Goal: Information Seeking & Learning: Find specific fact

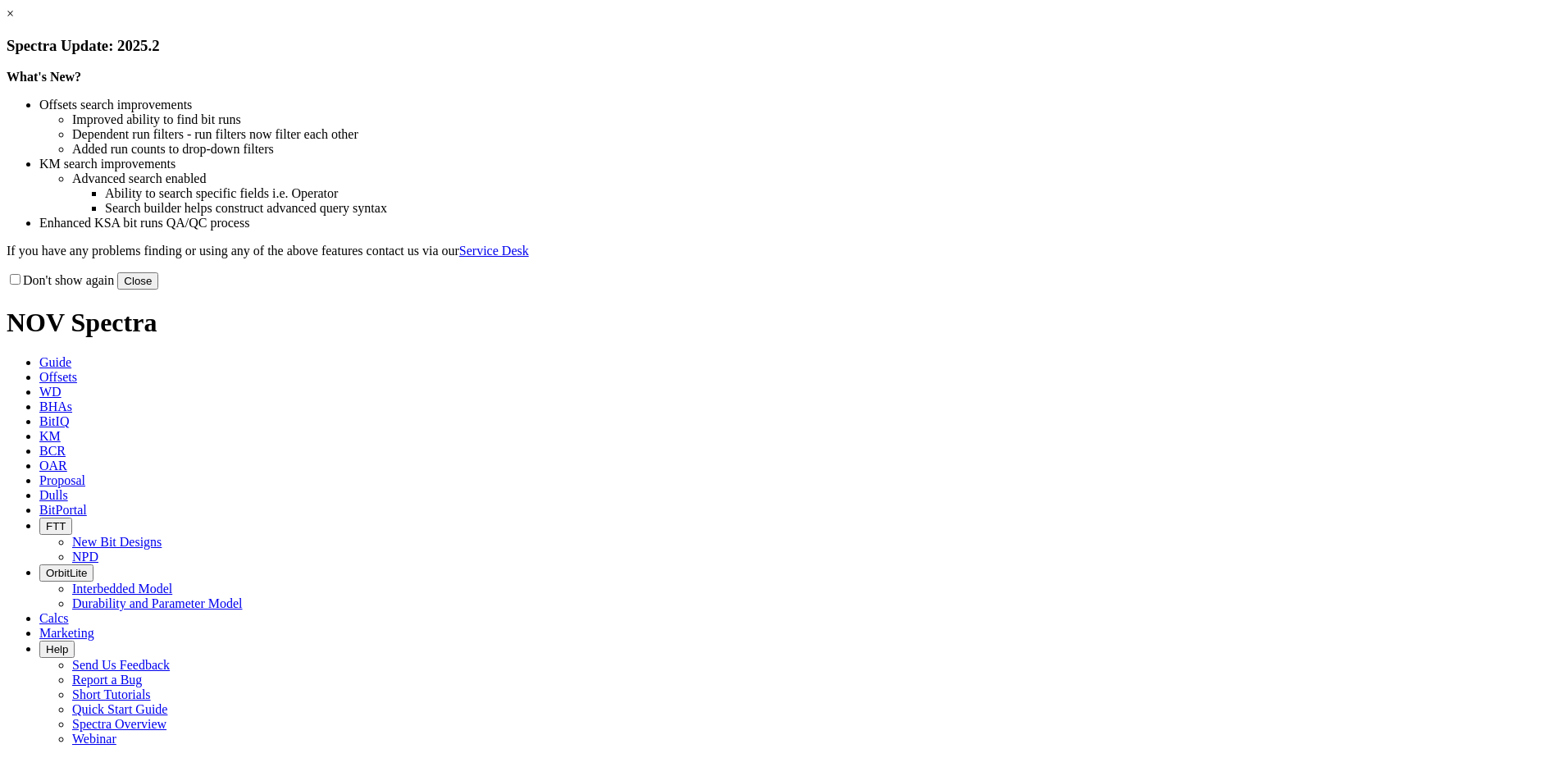
click at [158, 290] on button "Close" at bounding box center [137, 281] width 41 height 18
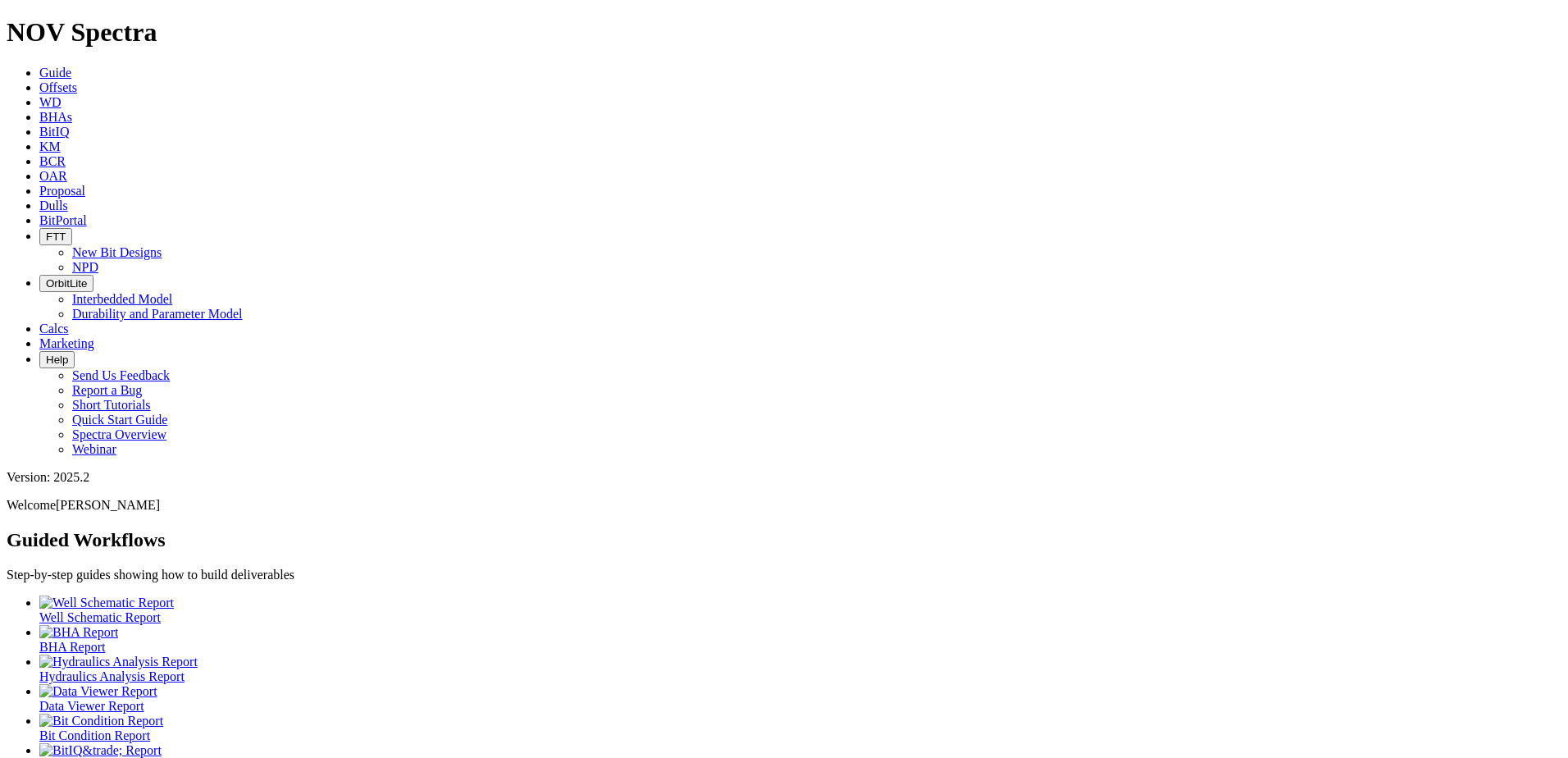
click at [68, 198] on link "Dulls" at bounding box center [53, 205] width 28 height 14
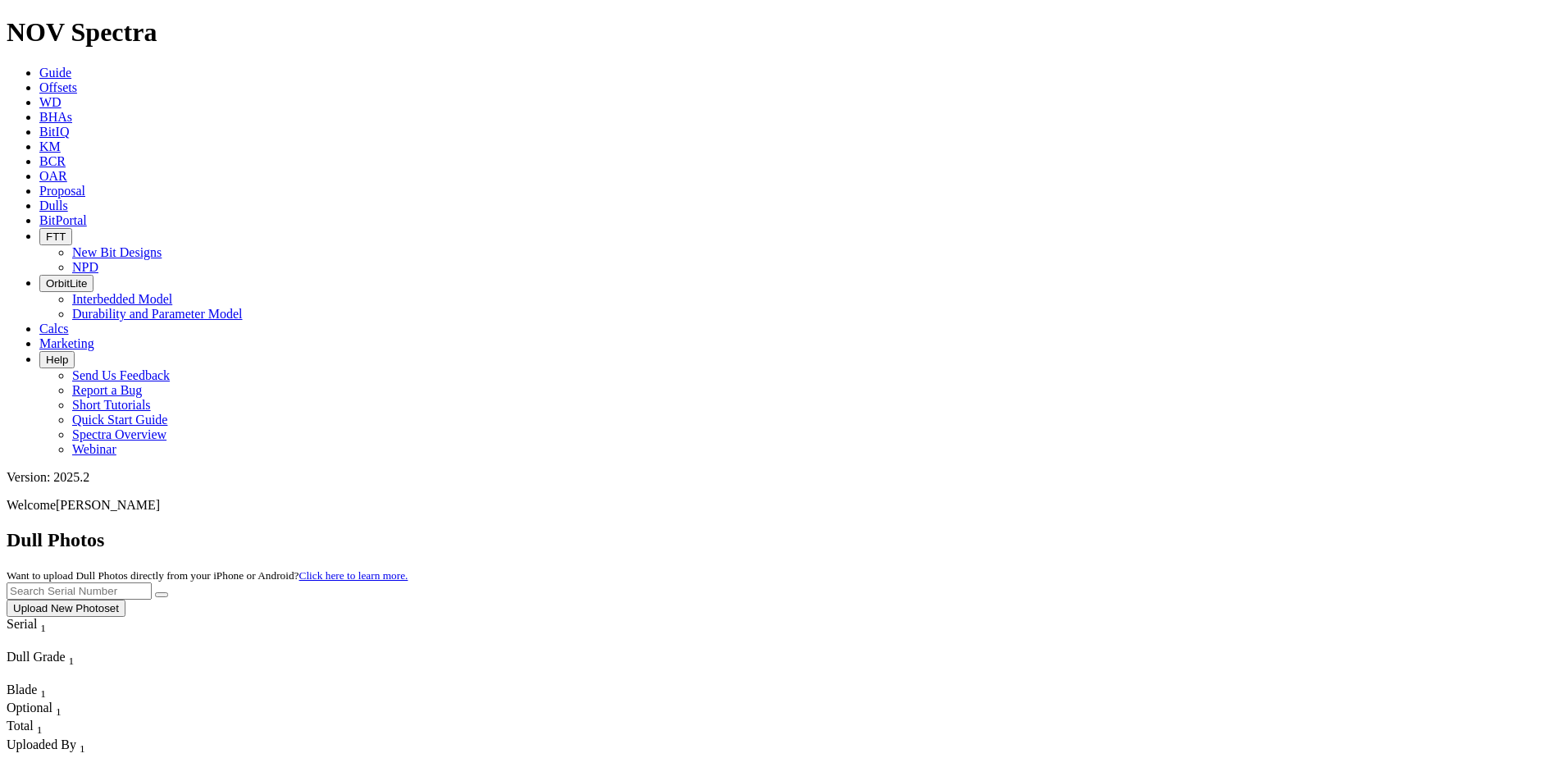
click at [152, 582] on input "text" at bounding box center [80, 591] width 145 height 18
paste input "A317102"
click at [162, 595] on icon "submit" at bounding box center [162, 595] width 0 height 0
click at [152, 582] on input "A317102" at bounding box center [80, 591] width 145 height 18
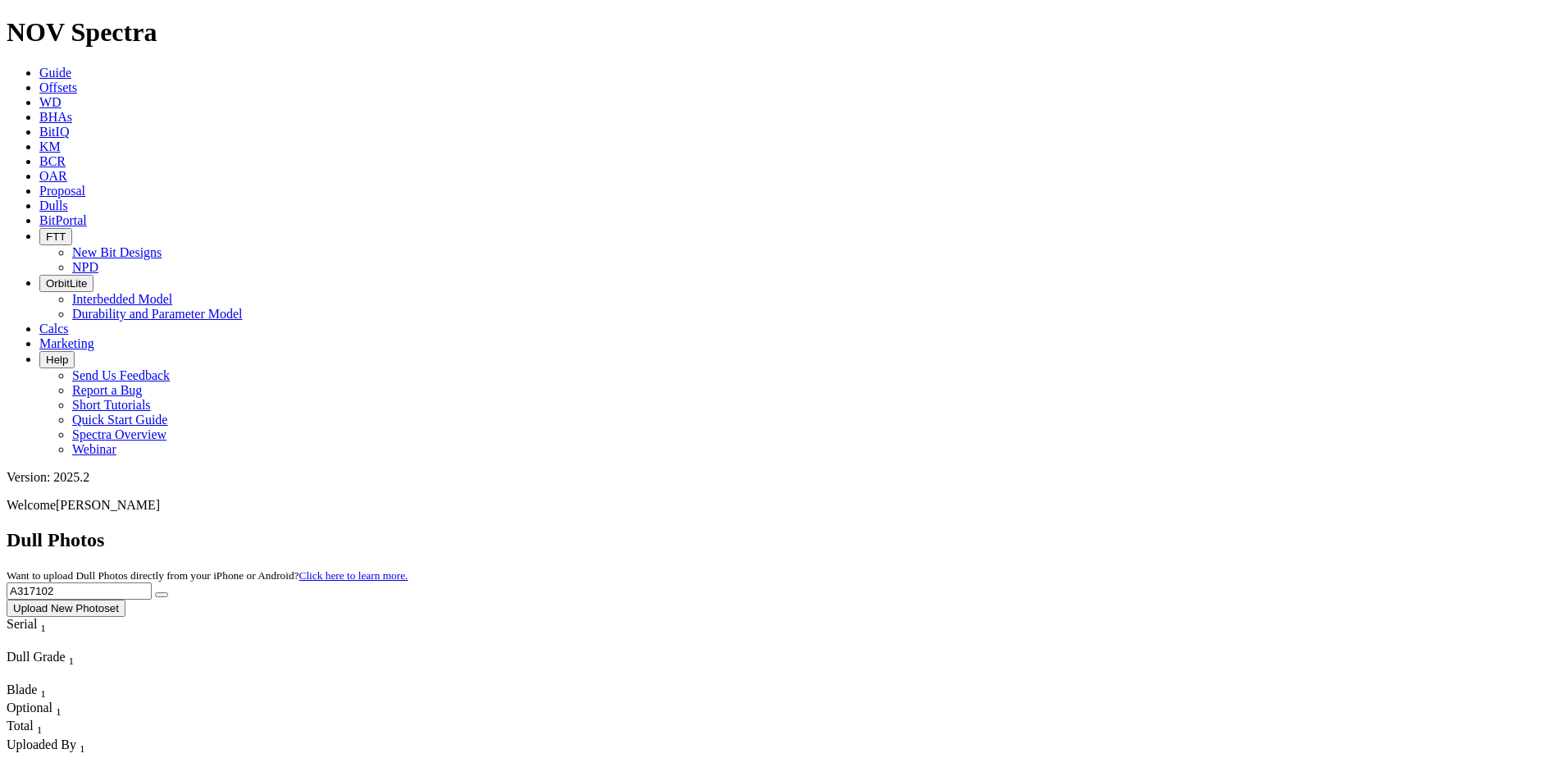
click at [152, 582] on input "A317102" at bounding box center [80, 591] width 145 height 18
paste input "6953"
type input "A316953"
click at [168, 592] on button "submit" at bounding box center [161, 594] width 13 height 5
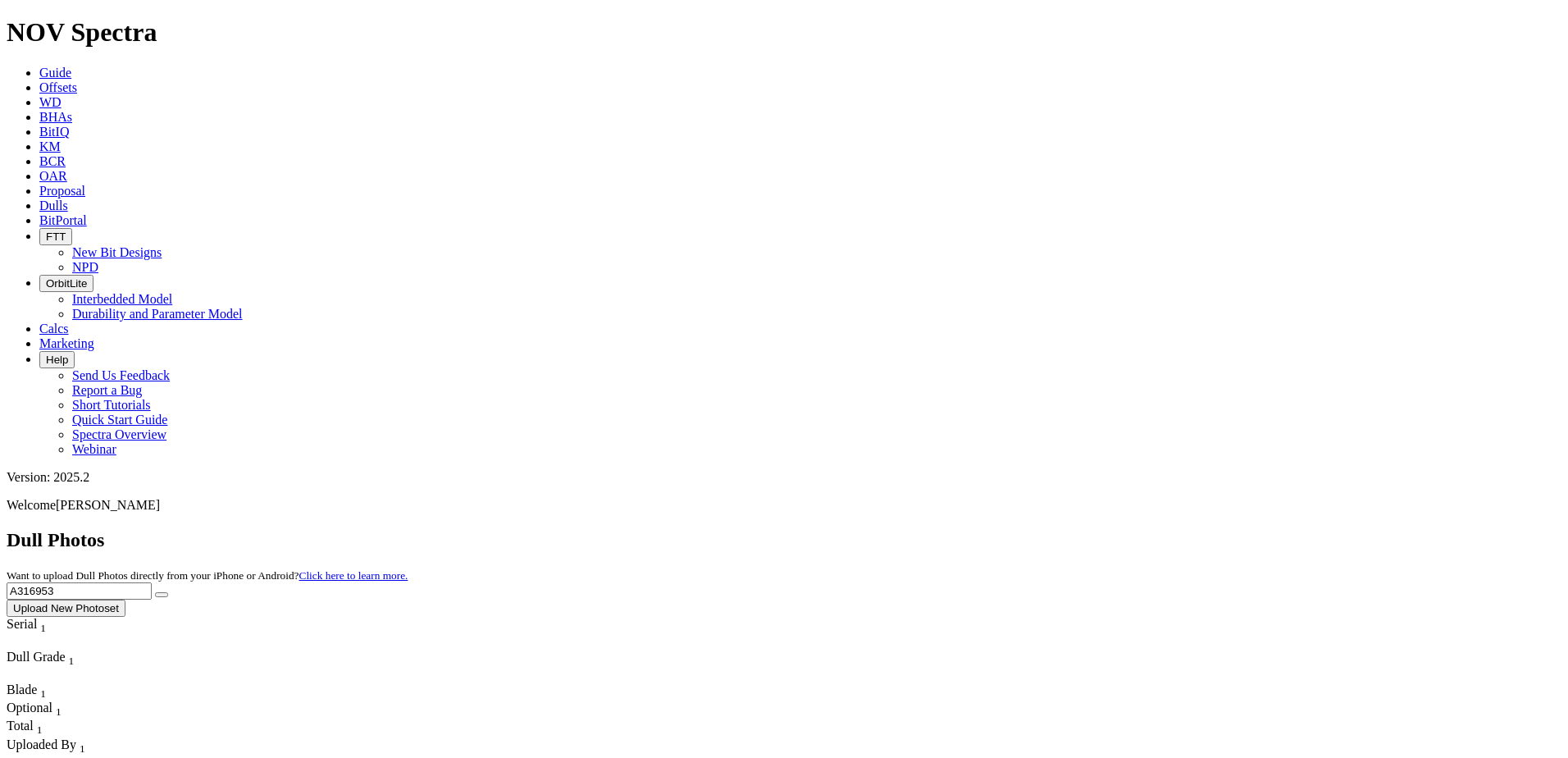
click at [78, 81] on link "Offsets" at bounding box center [58, 87] width 37 height 14
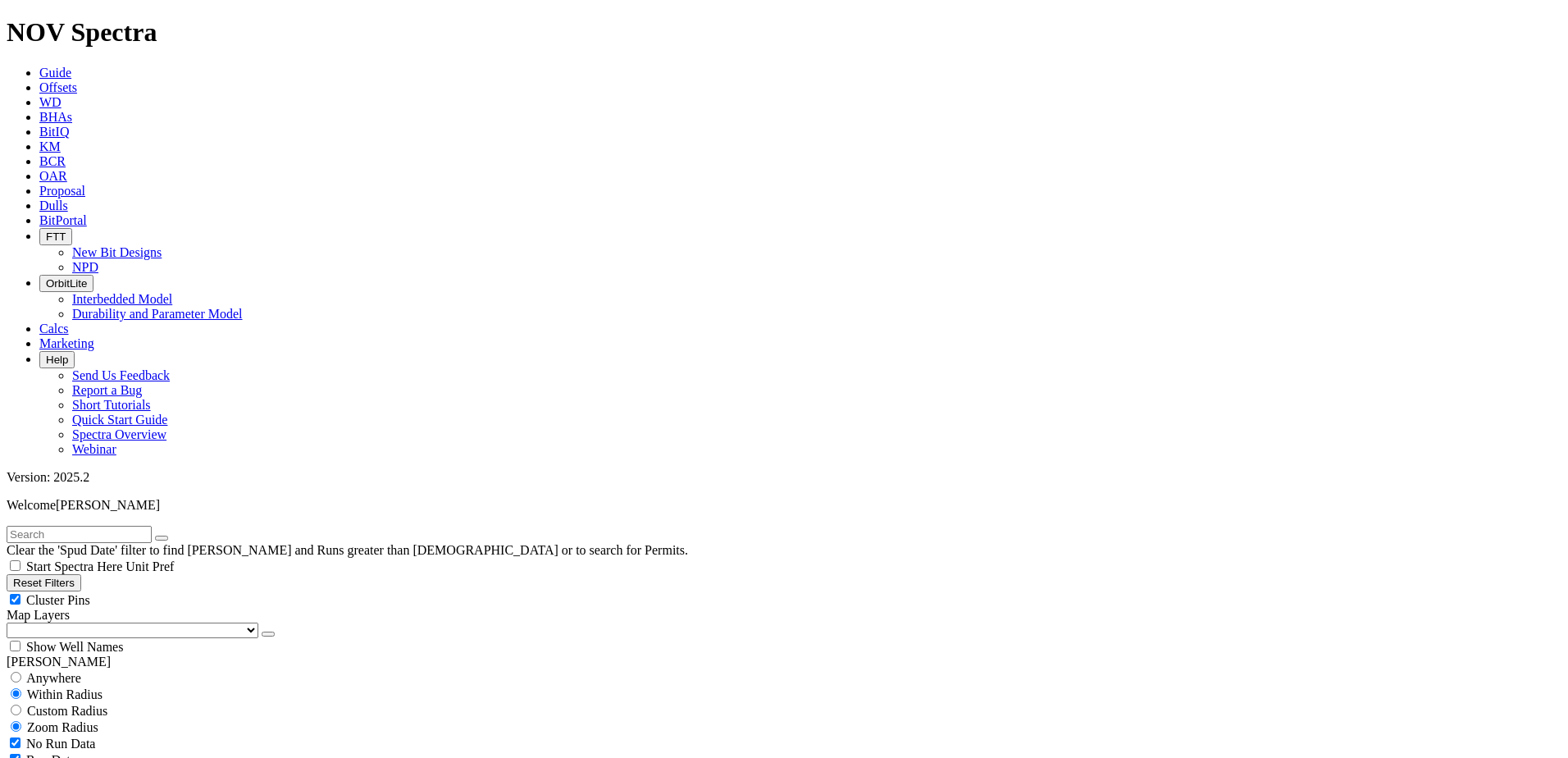
click at [117, 525] on input "text" at bounding box center [80, 534] width 145 height 18
paste input "[GEOGRAPHIC_DATA] 30-31 A 1WA"
type input "[GEOGRAPHIC_DATA] 30-31 A 1WA"
click at [68, 671] on span "Anywhere" at bounding box center [54, 677] width 55 height 14
radio input "true"
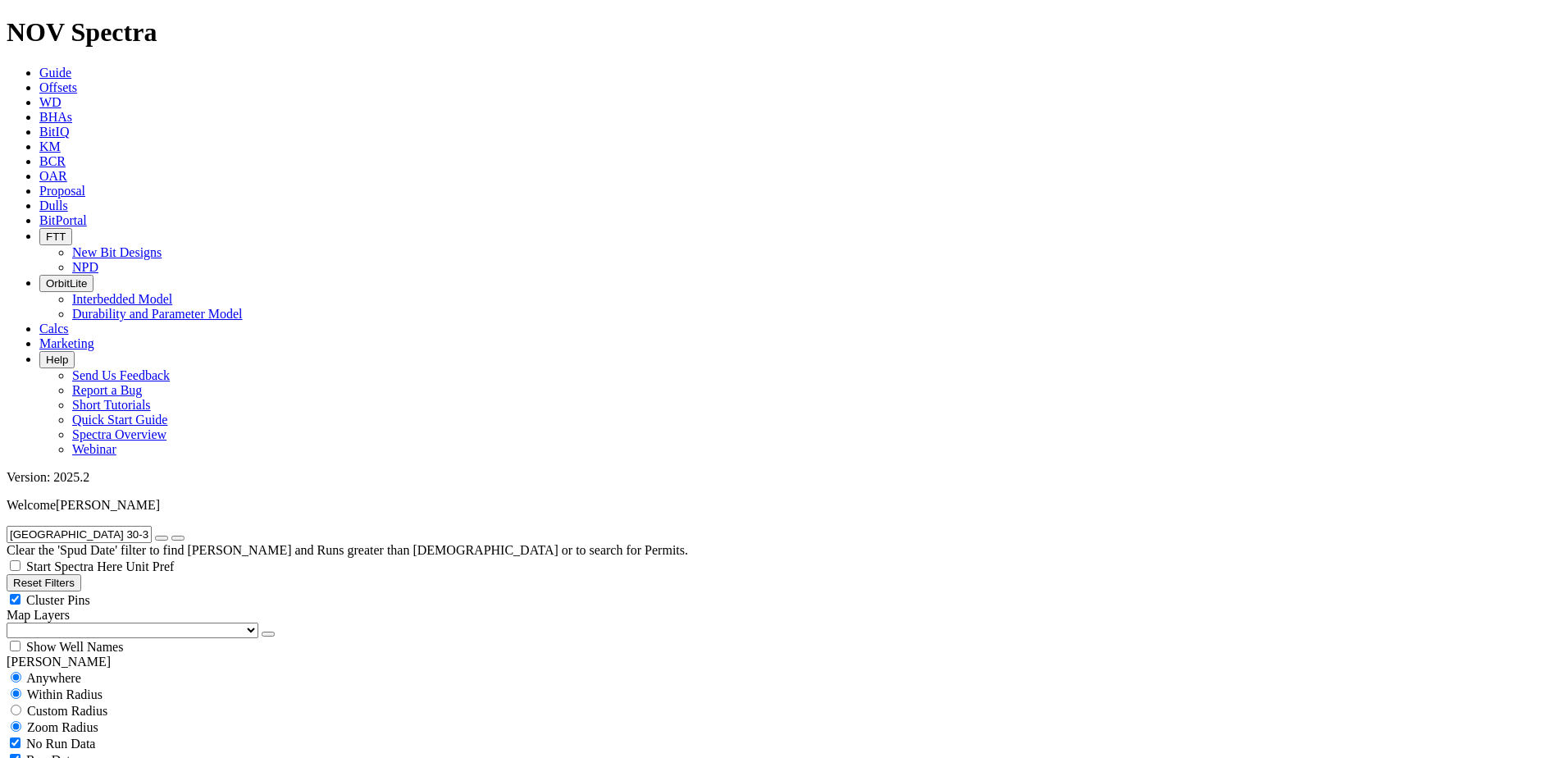
radio input "false"
click at [185, 535] on button "submit" at bounding box center [178, 537] width 13 height 5
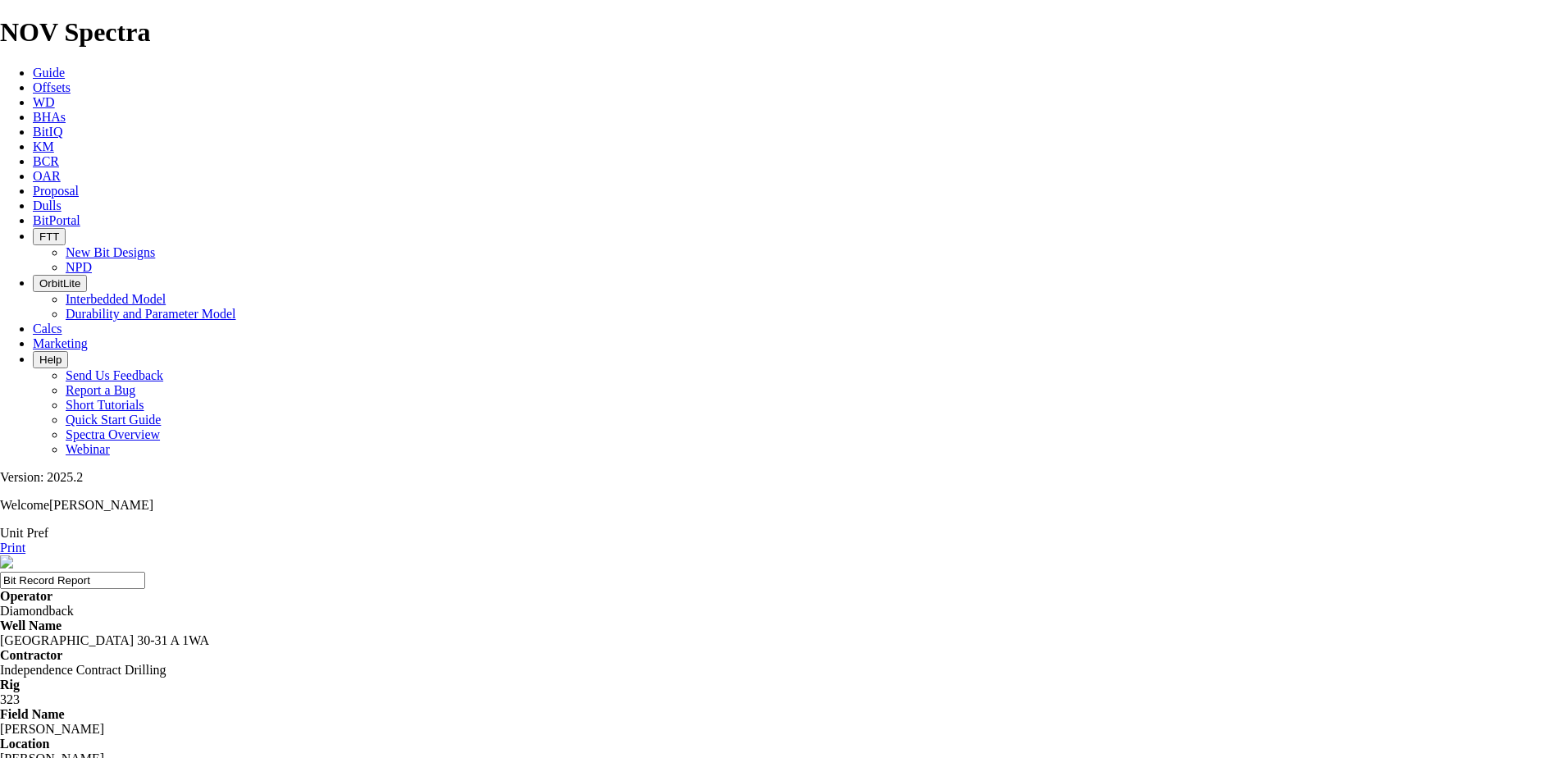
drag, startPoint x: 879, startPoint y: 232, endPoint x: 1010, endPoint y: 239, distance: 131.2
click at [1010, 589] on div "Operator Diamondback Well Name HEIDELBERG 30-31 A 1WA Contractor Independence C…" at bounding box center [784, 766] width 1568 height 354
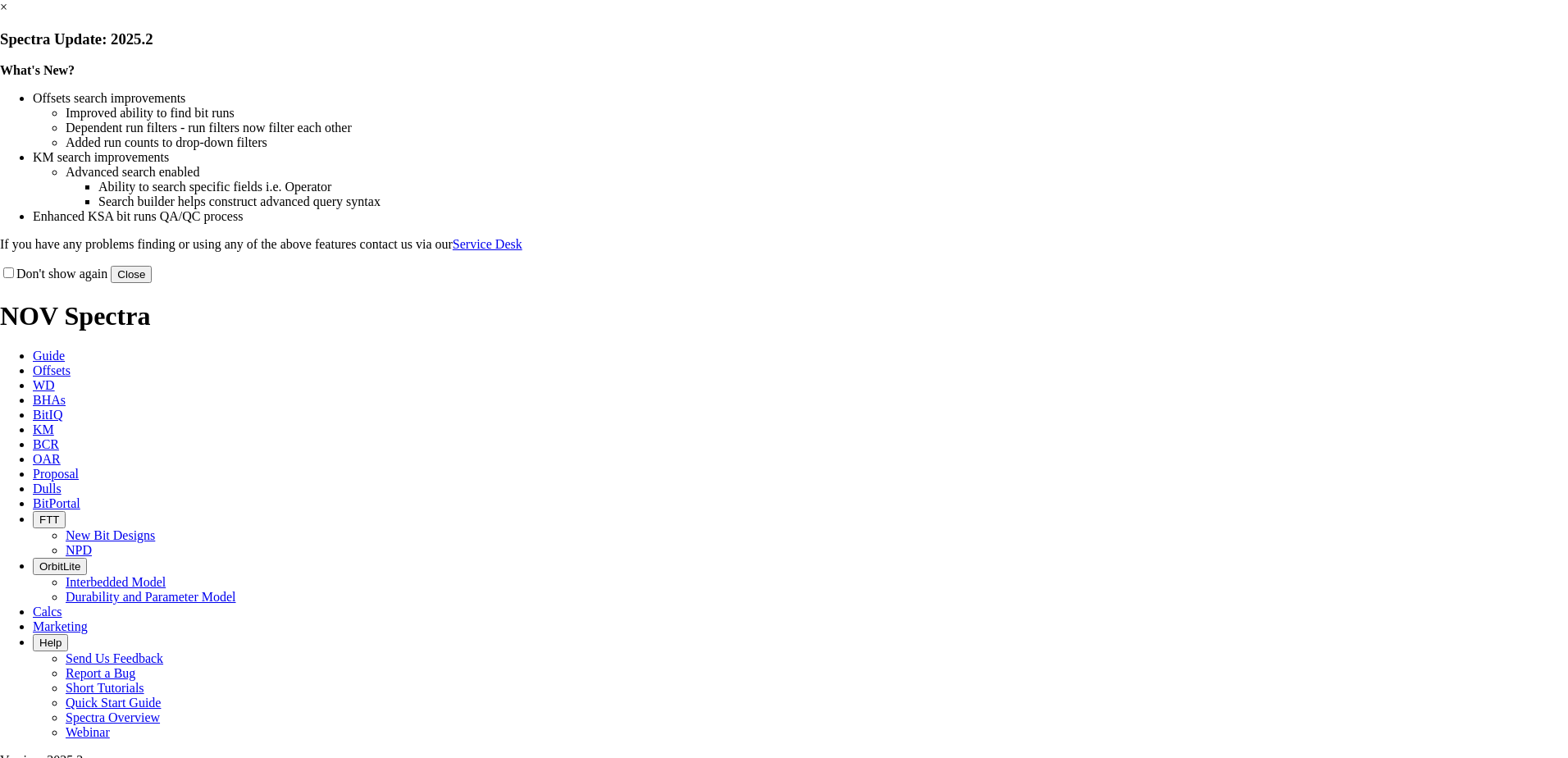
click at [152, 283] on button "Close" at bounding box center [132, 275] width 41 height 18
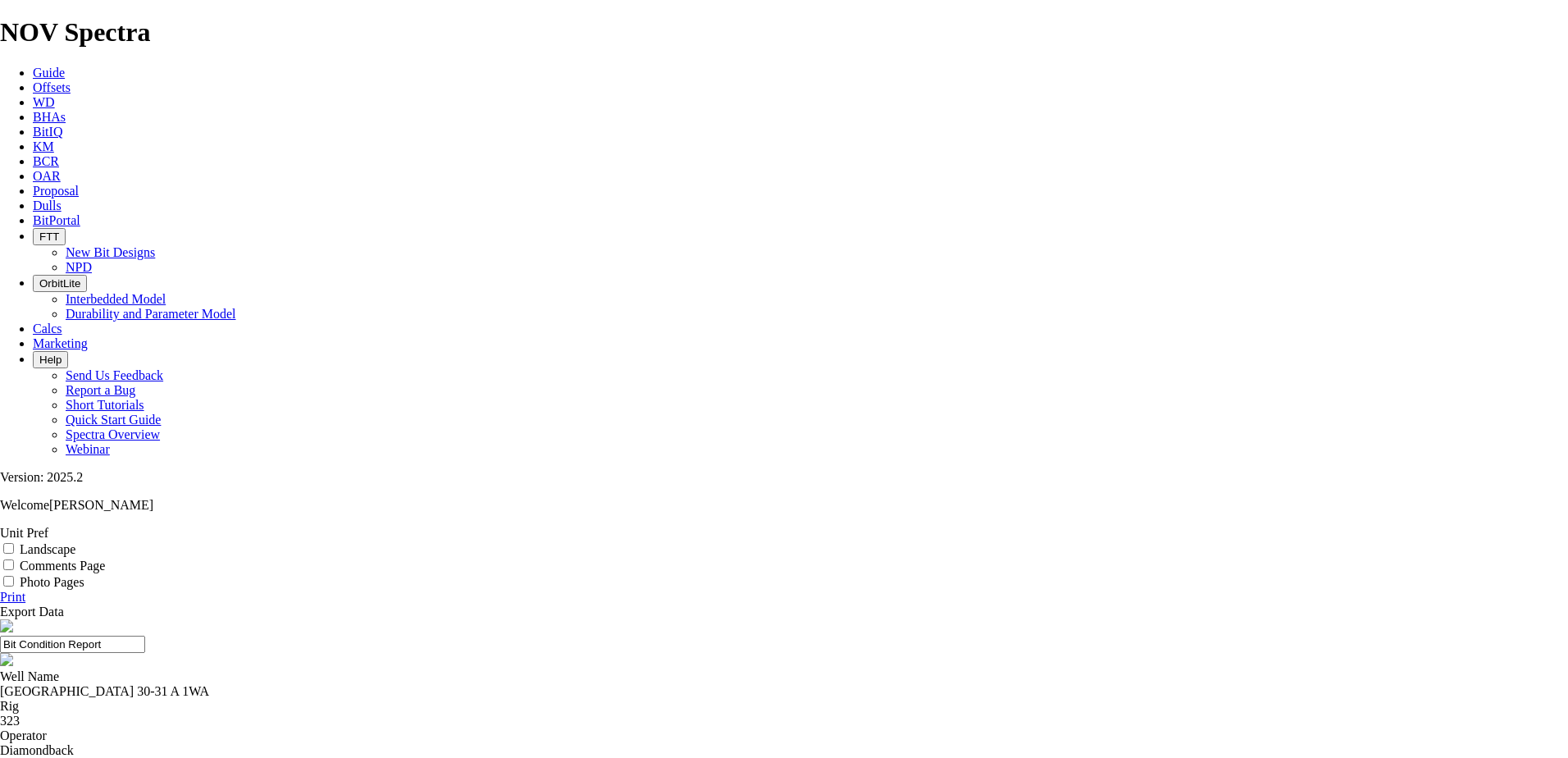
drag, startPoint x: 660, startPoint y: 158, endPoint x: 539, endPoint y: 162, distance: 121.1
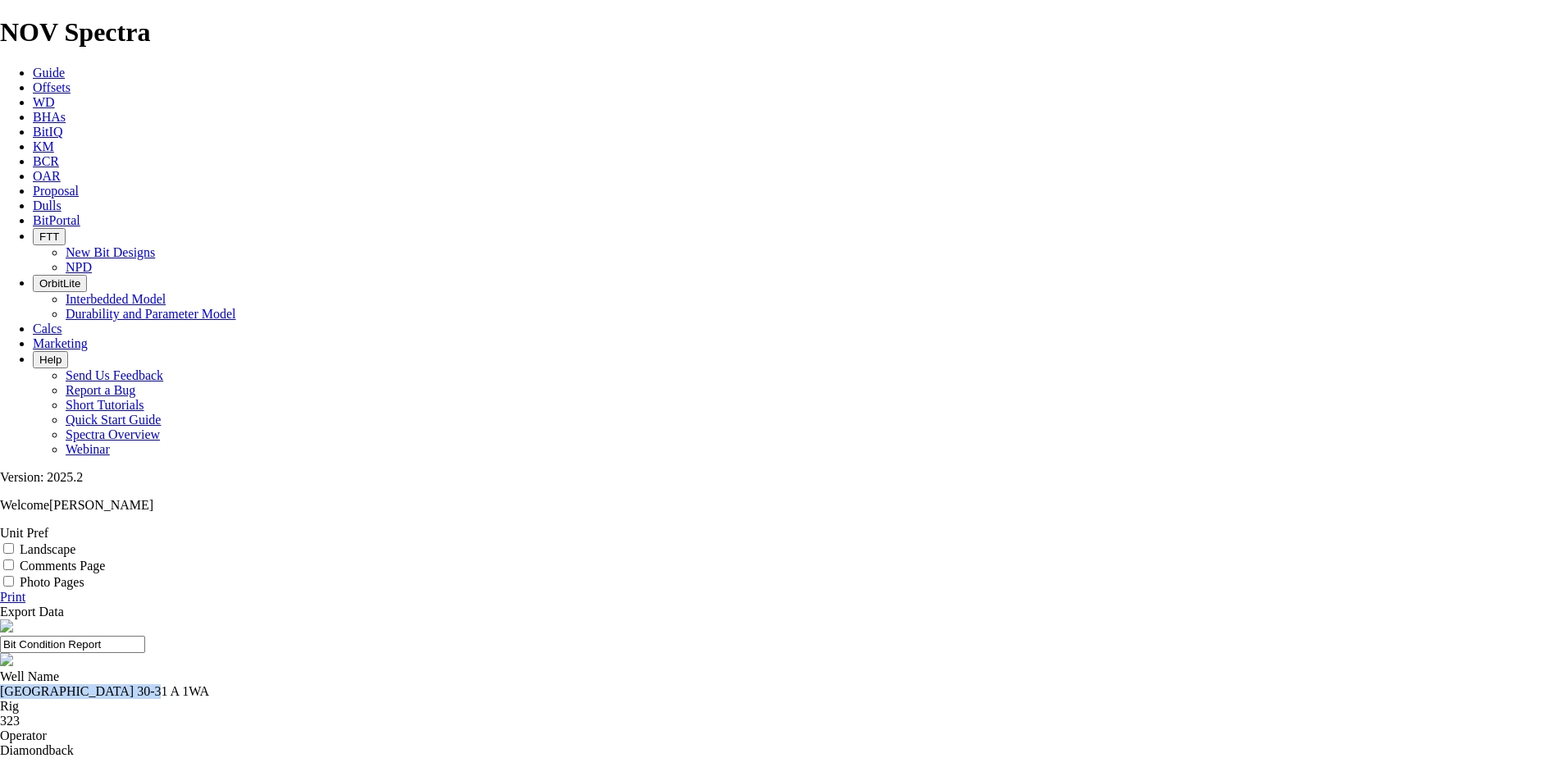
click at [539, 670] on div "Well Name [GEOGRAPHIC_DATA] 30-31 A 1WA" at bounding box center [784, 684] width 1568 height 29
copy div "[GEOGRAPHIC_DATA] 30-31 A 1WA"
